Goal: Understand process/instructions

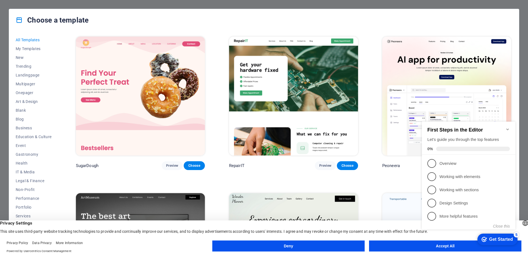
click at [451, 248] on appcues-checklist "Contextual help checklist present on screen" at bounding box center [470, 181] width 100 height 135
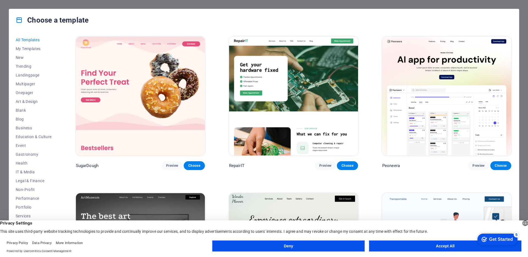
click at [450, 245] on button "Accept All" at bounding box center [445, 245] width 152 height 11
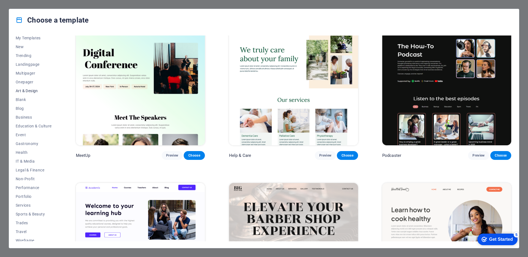
scroll to position [14, 0]
click at [29, 210] on span "Sports & Beauty" at bounding box center [34, 210] width 36 height 4
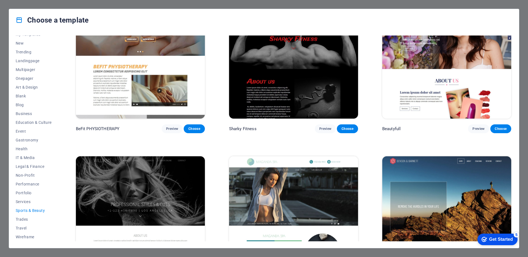
scroll to position [551, 0]
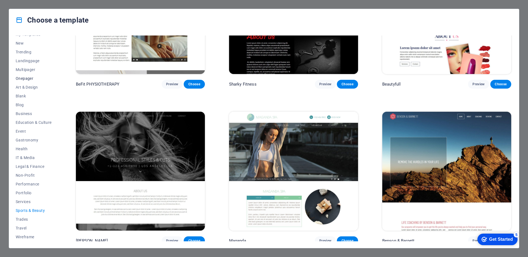
click at [28, 79] on span "Onepager" at bounding box center [34, 78] width 36 height 4
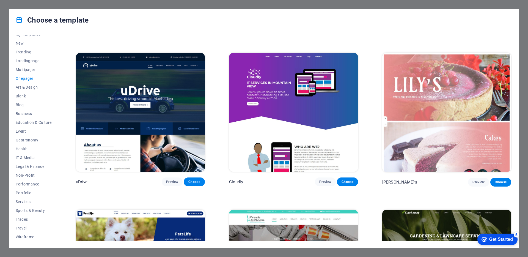
scroll to position [2333, 0]
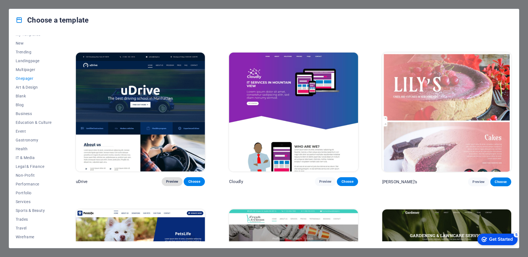
click at [171, 179] on span "Preview" at bounding box center [172, 181] width 12 height 4
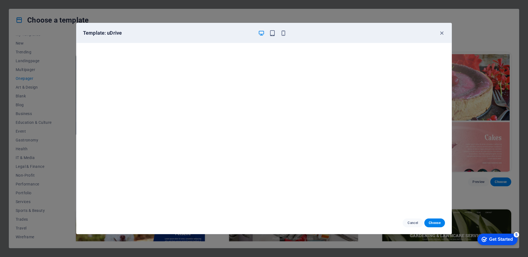
scroll to position [1, 0]
click at [441, 32] on icon "button" at bounding box center [442, 33] width 6 height 6
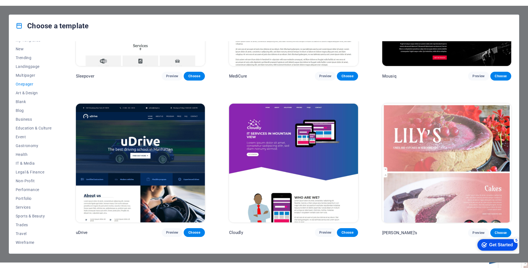
scroll to position [2347, 0]
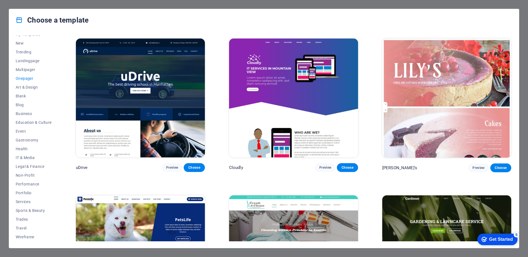
click at [508, 239] on div "Get Started" at bounding box center [501, 239] width 24 height 5
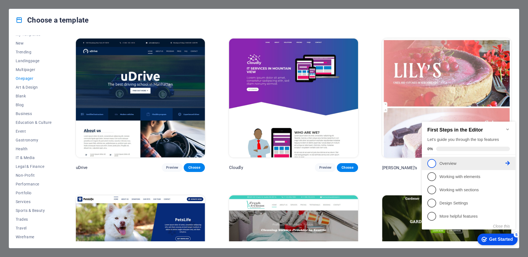
click at [432, 163] on span "1" at bounding box center [431, 163] width 9 height 9
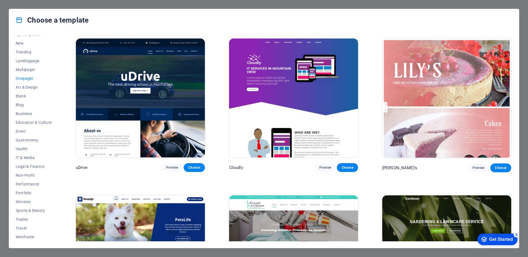
click at [506, 238] on div "Get Started" at bounding box center [501, 239] width 24 height 5
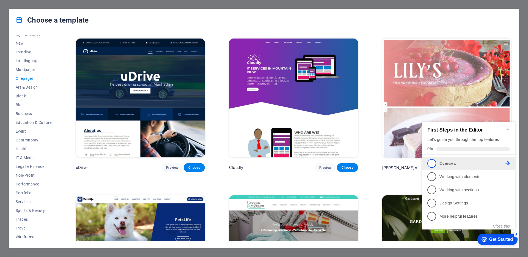
click at [509, 162] on icon at bounding box center [508, 163] width 4 height 4
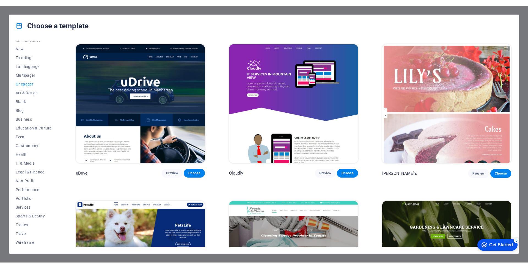
scroll to position [3, 0]
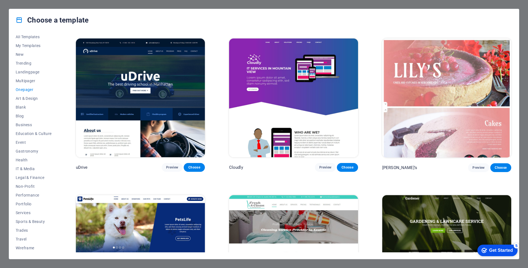
click at [497, 251] on div "Get Started" at bounding box center [501, 250] width 24 height 5
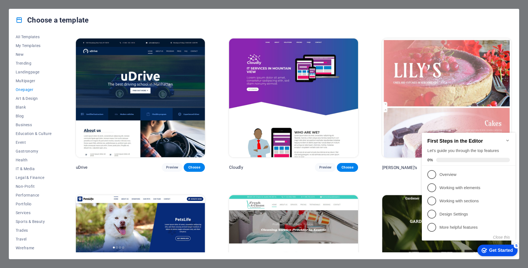
click at [473, 158] on span at bounding box center [473, 160] width 74 height 4
click at [441, 228] on p "More helpful features - incomplete" at bounding box center [473, 228] width 66 height 6
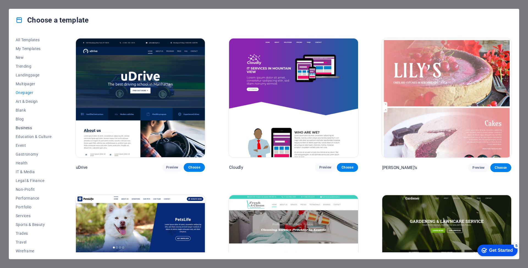
scroll to position [0, 0]
